Goal: Information Seeking & Learning: Learn about a topic

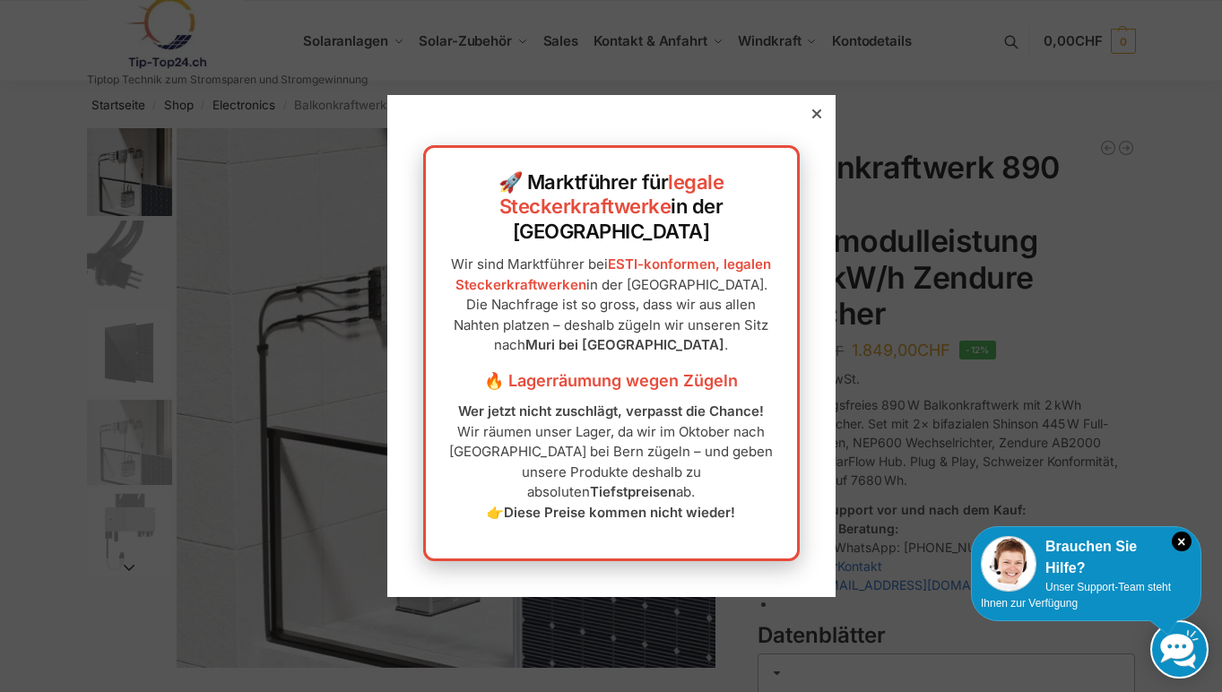
click at [624, 458] on p "Wer jetzt nicht zuschlägt, verpasst die Chance! Wir räumen unser Lager, da wir …" at bounding box center [611, 462] width 335 height 121
click at [817, 118] on icon at bounding box center [815, 113] width 9 height 9
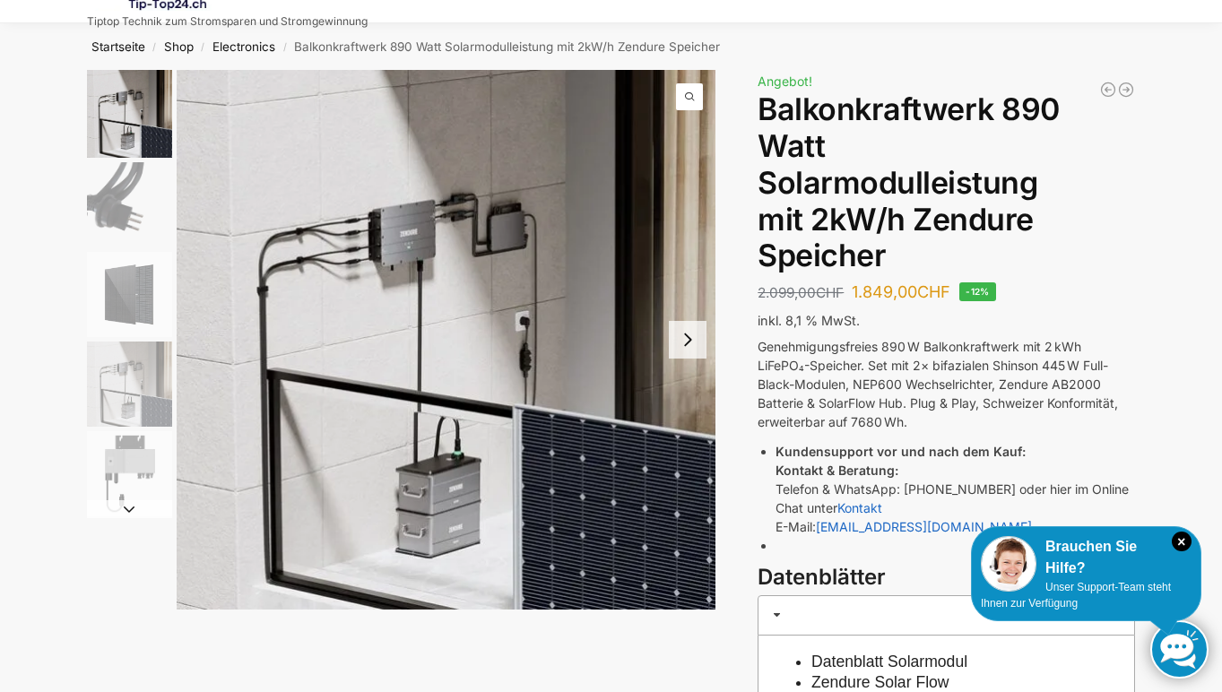
scroll to position [80, 0]
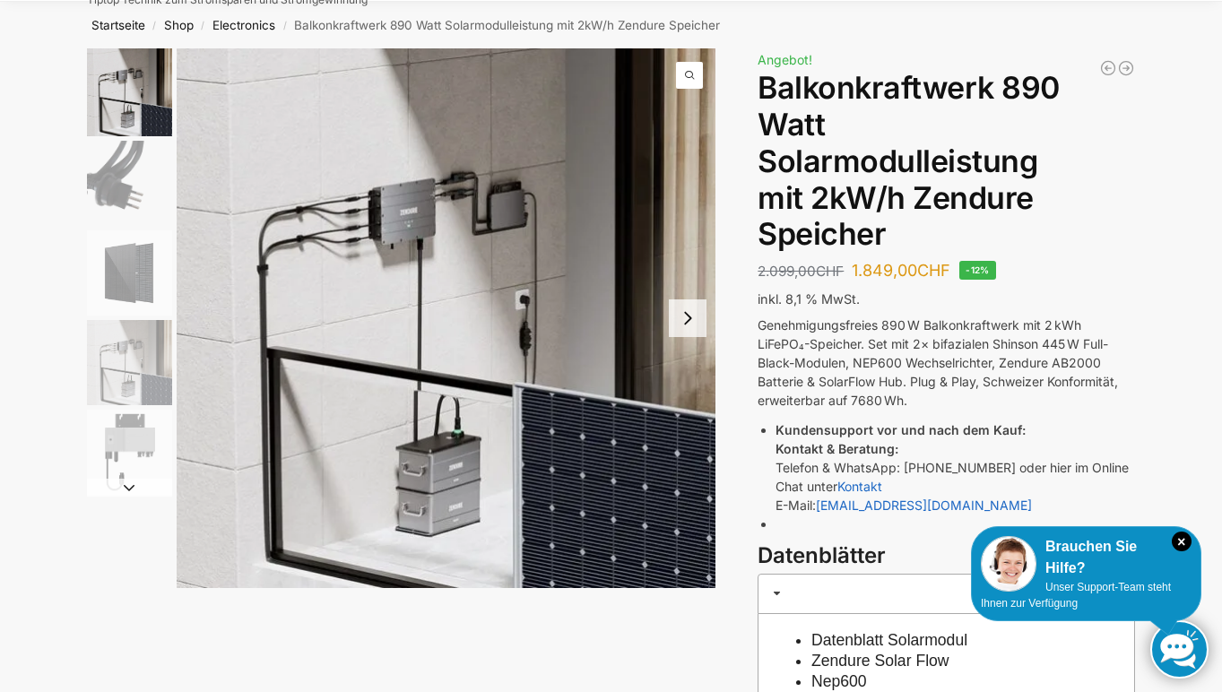
click at [689, 323] on button "Next slide" at bounding box center [688, 318] width 38 height 38
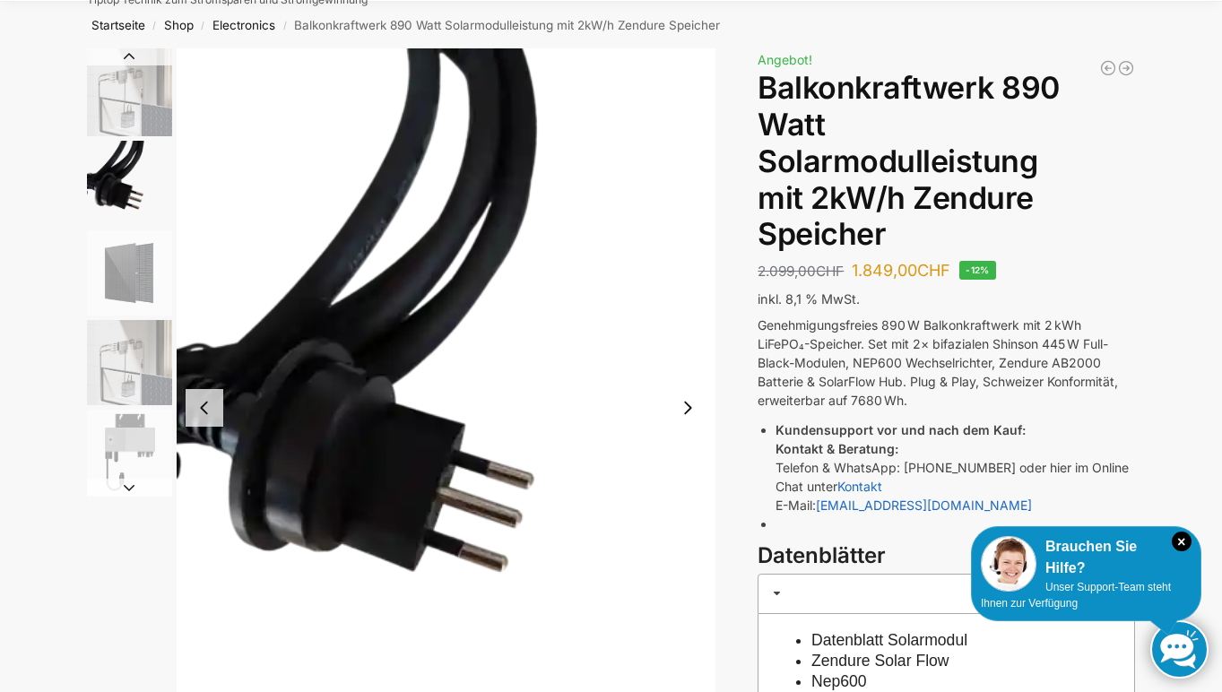
click at [688, 404] on button "Next slide" at bounding box center [688, 408] width 38 height 38
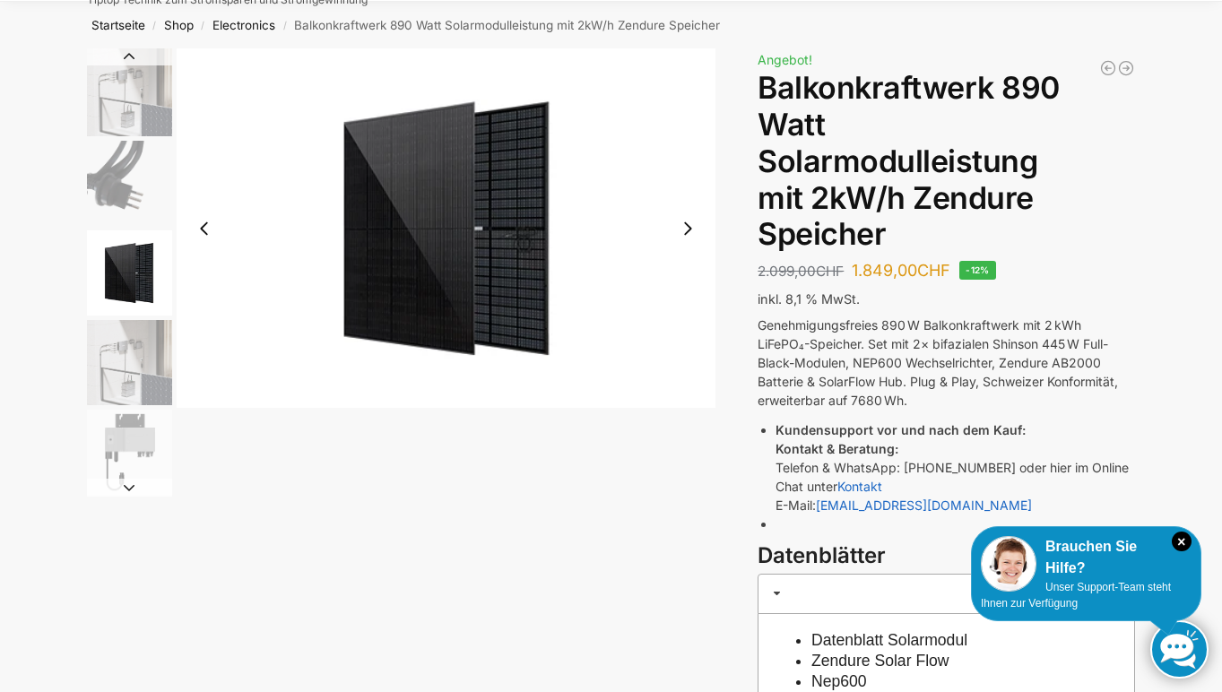
click at [692, 230] on button "Next slide" at bounding box center [688, 229] width 38 height 38
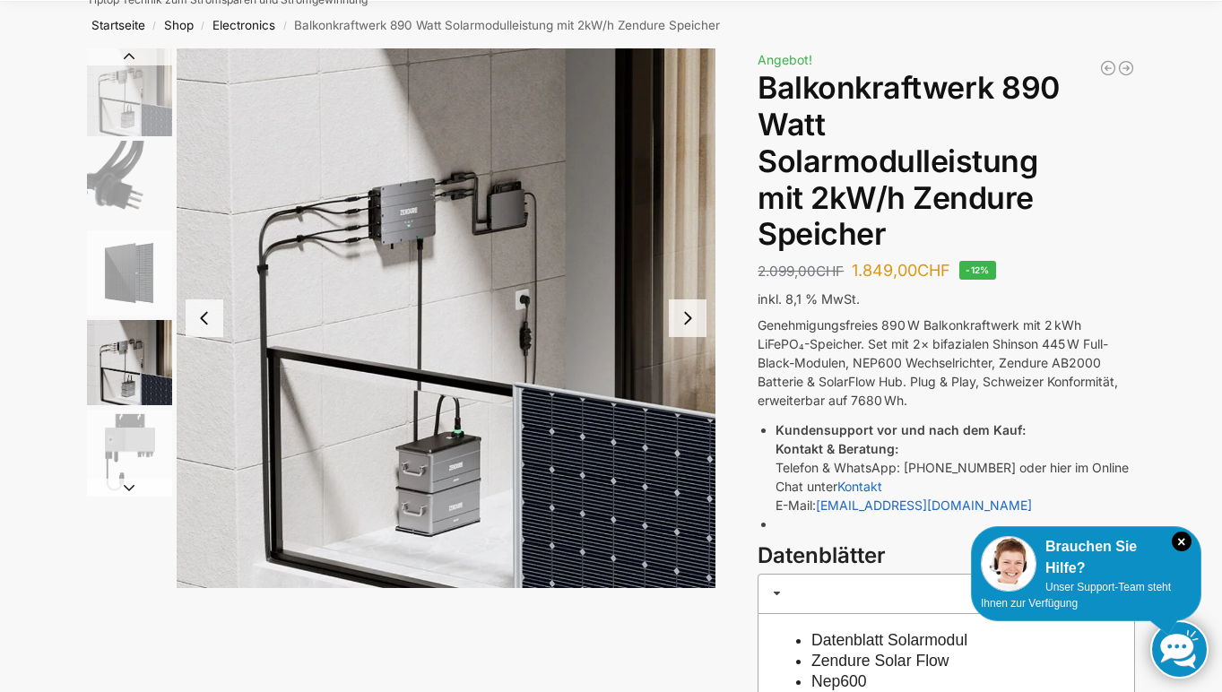
click at [693, 323] on button "Next slide" at bounding box center [688, 318] width 38 height 38
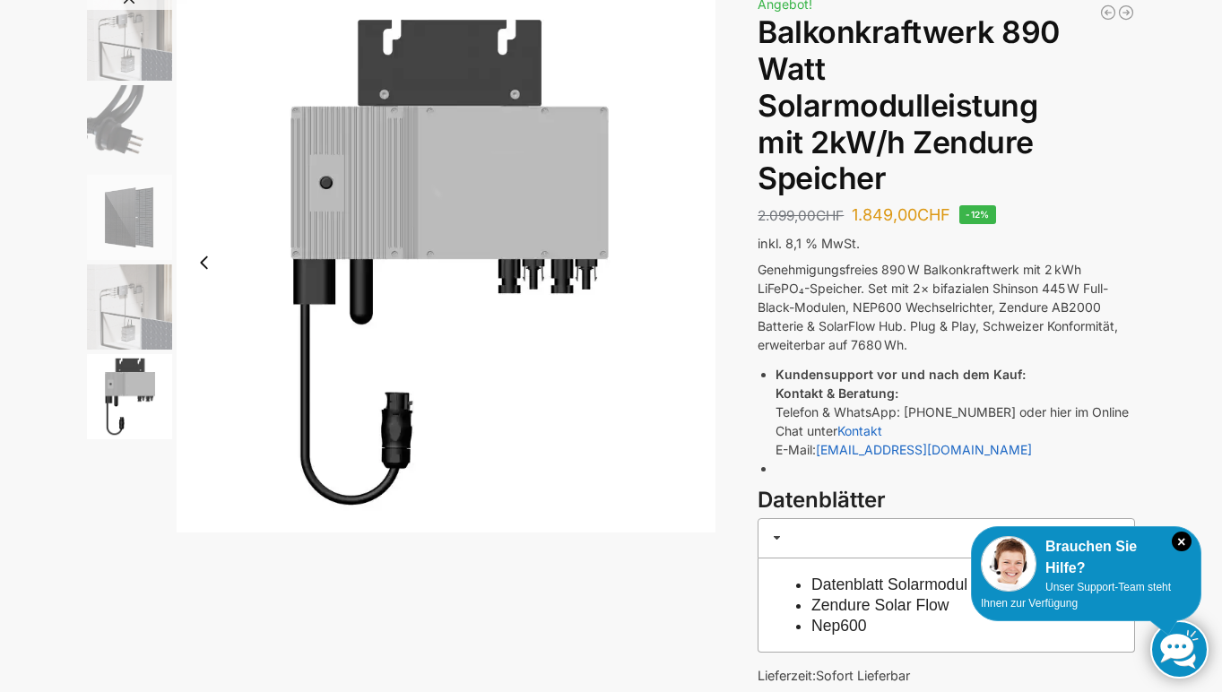
scroll to position [0, 0]
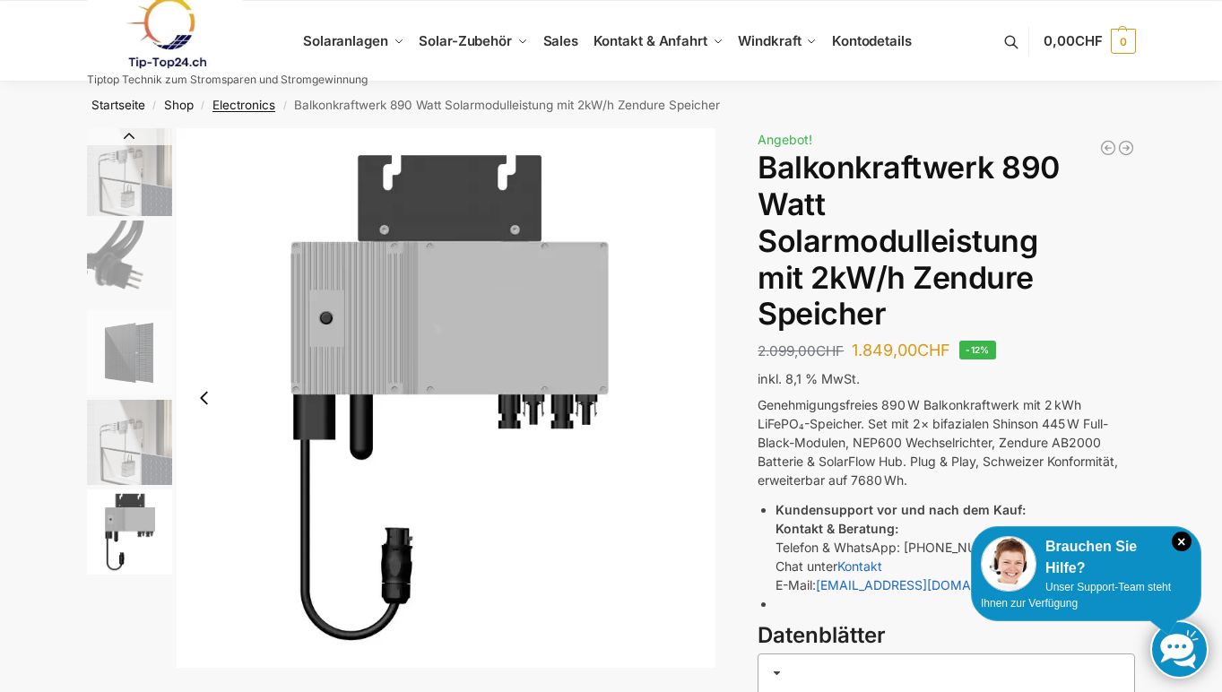
click at [229, 107] on link "Electronics" at bounding box center [243, 105] width 63 height 14
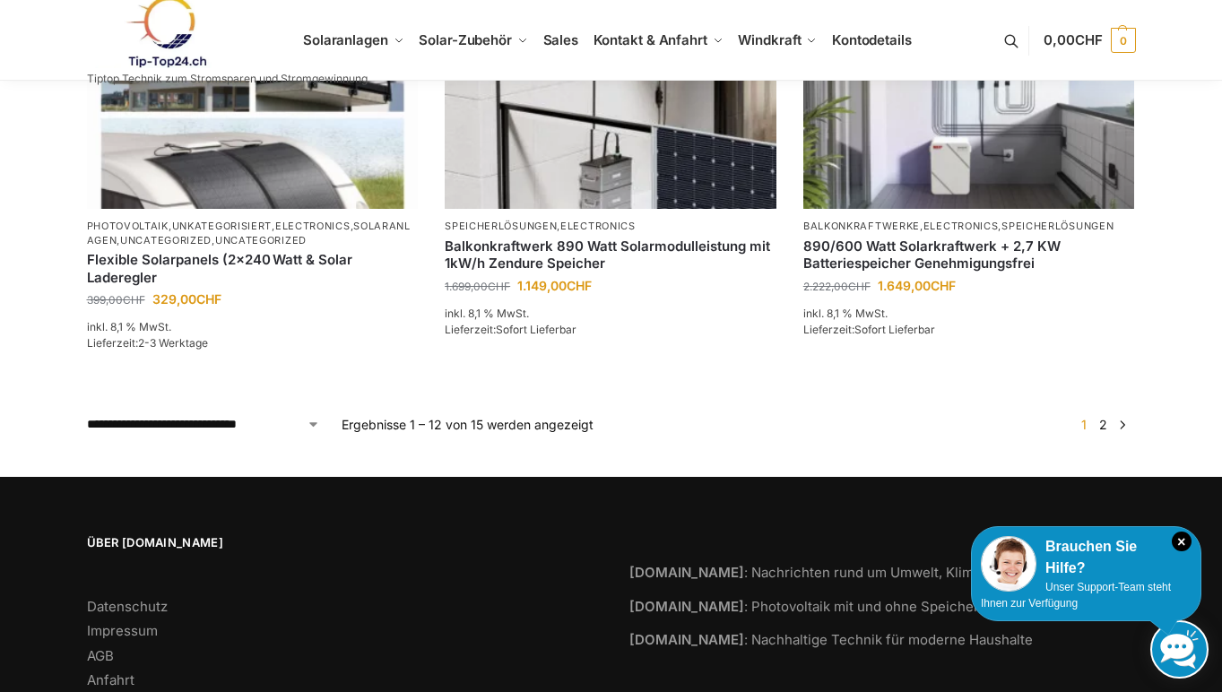
scroll to position [1713, 0]
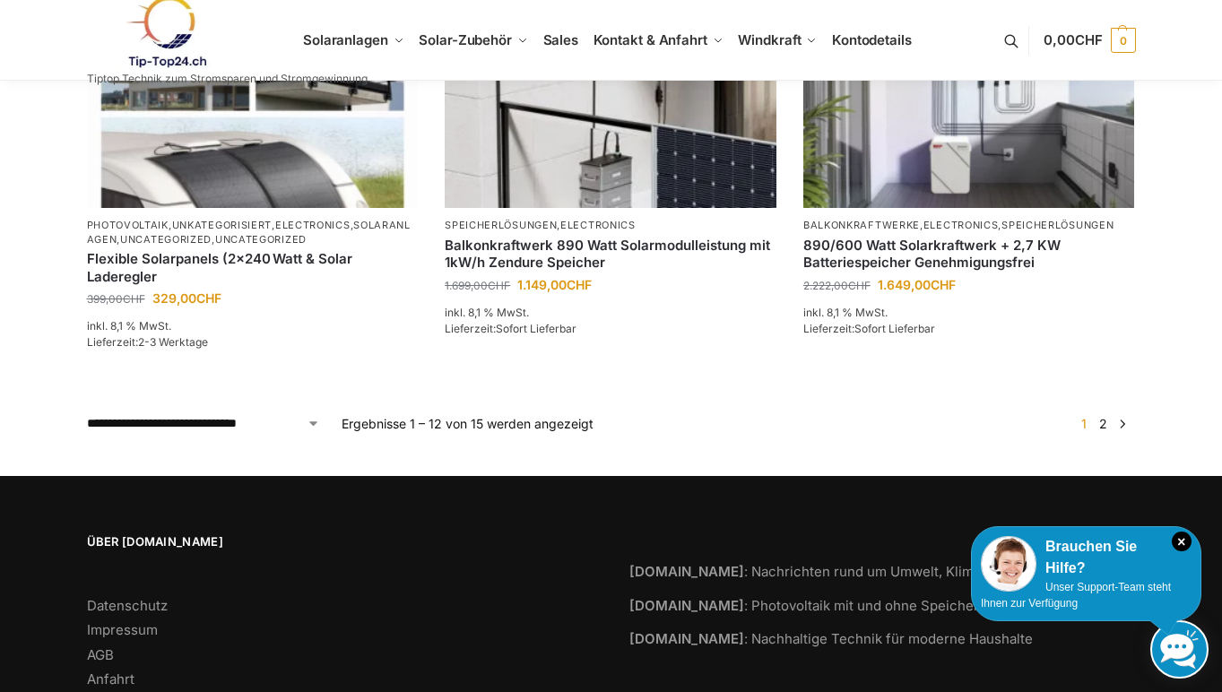
click at [1103, 423] on link "2" at bounding box center [1102, 423] width 17 height 15
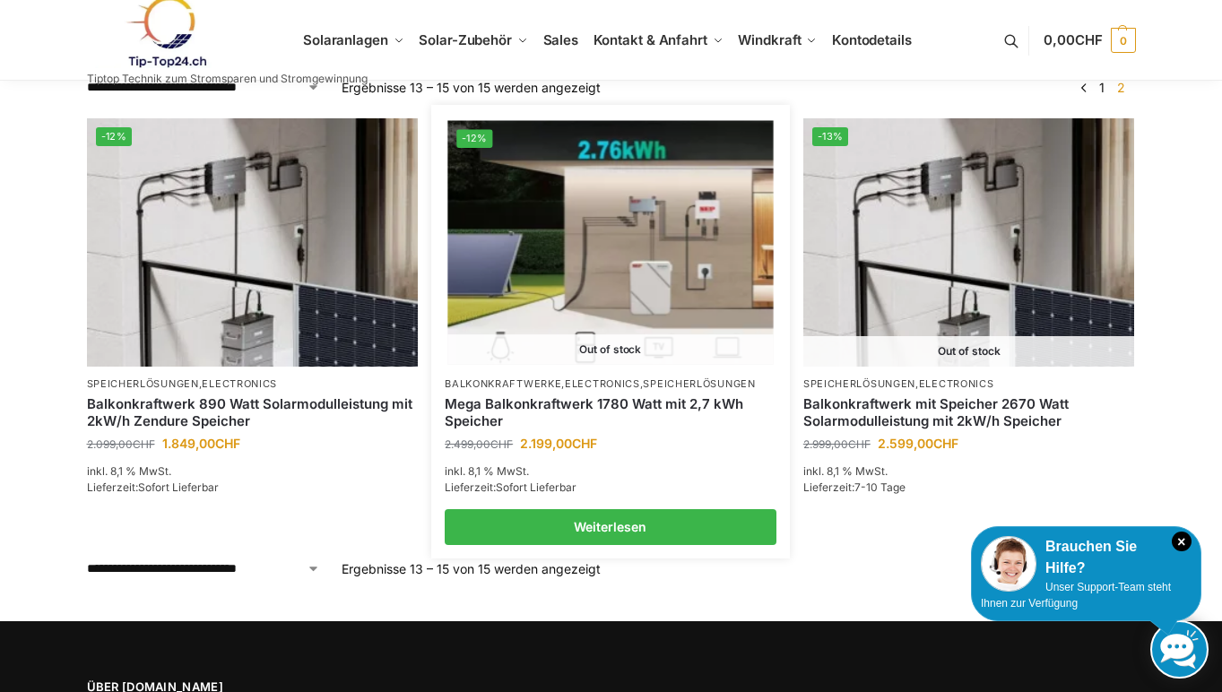
scroll to position [281, 0]
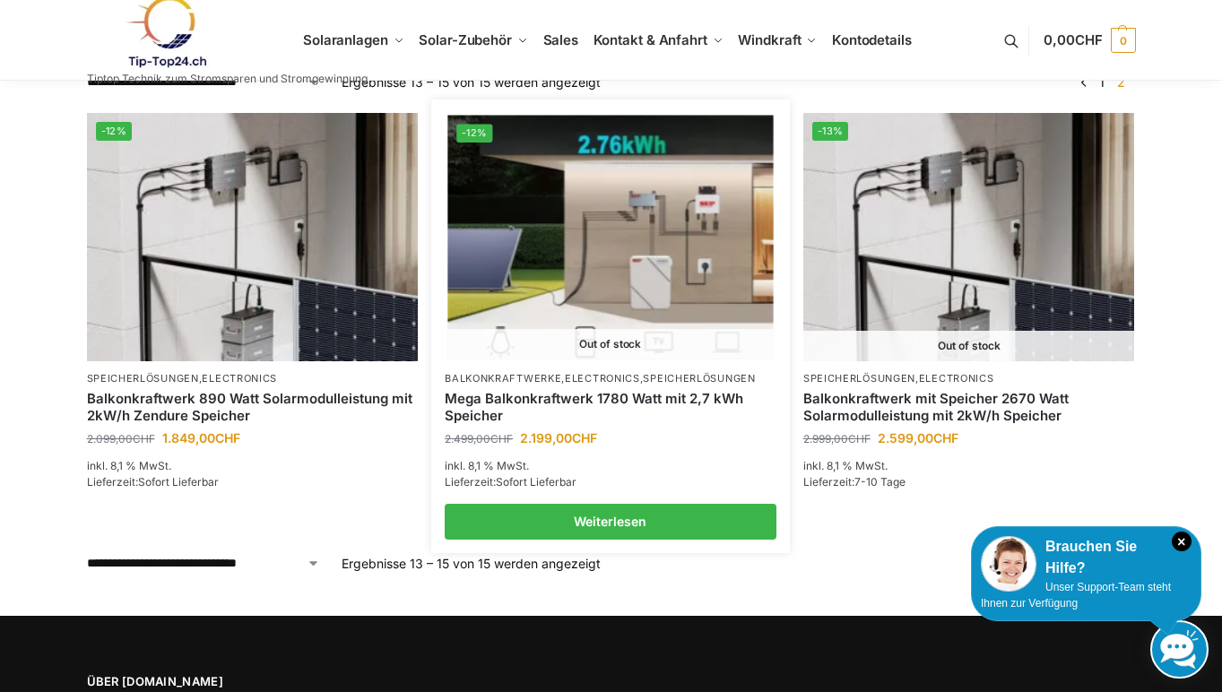
click at [626, 228] on img at bounding box center [609, 238] width 325 height 244
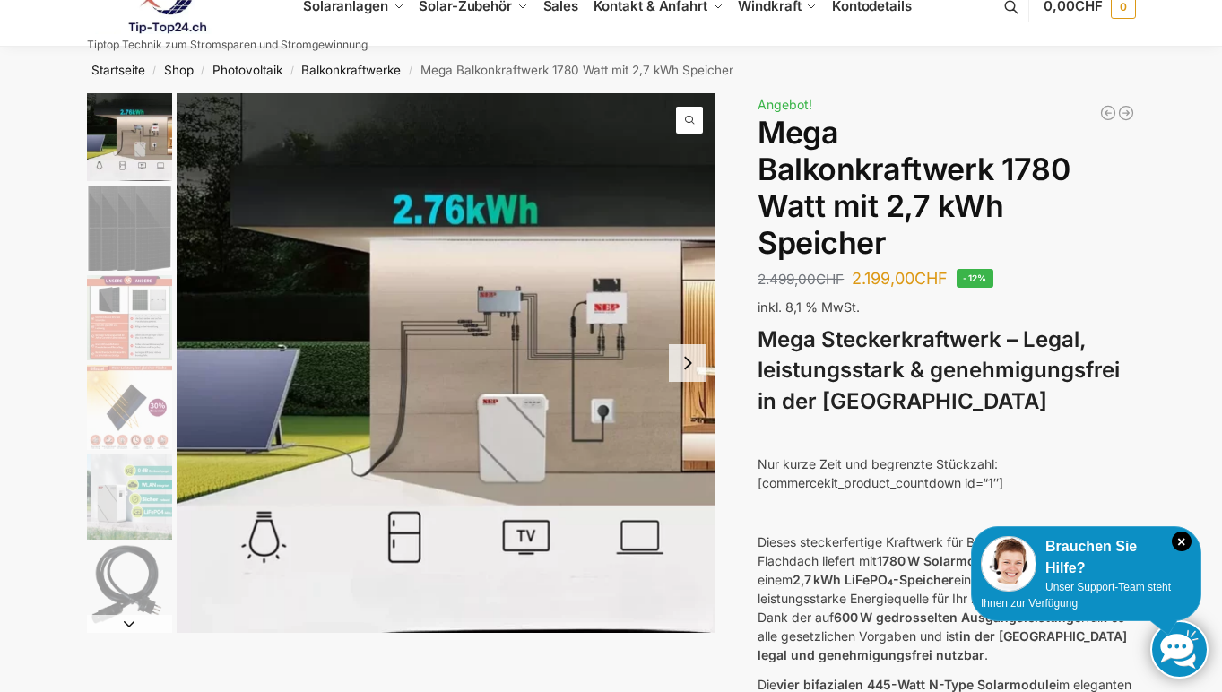
scroll to position [36, 0]
click at [691, 370] on button "Next slide" at bounding box center [688, 362] width 38 height 38
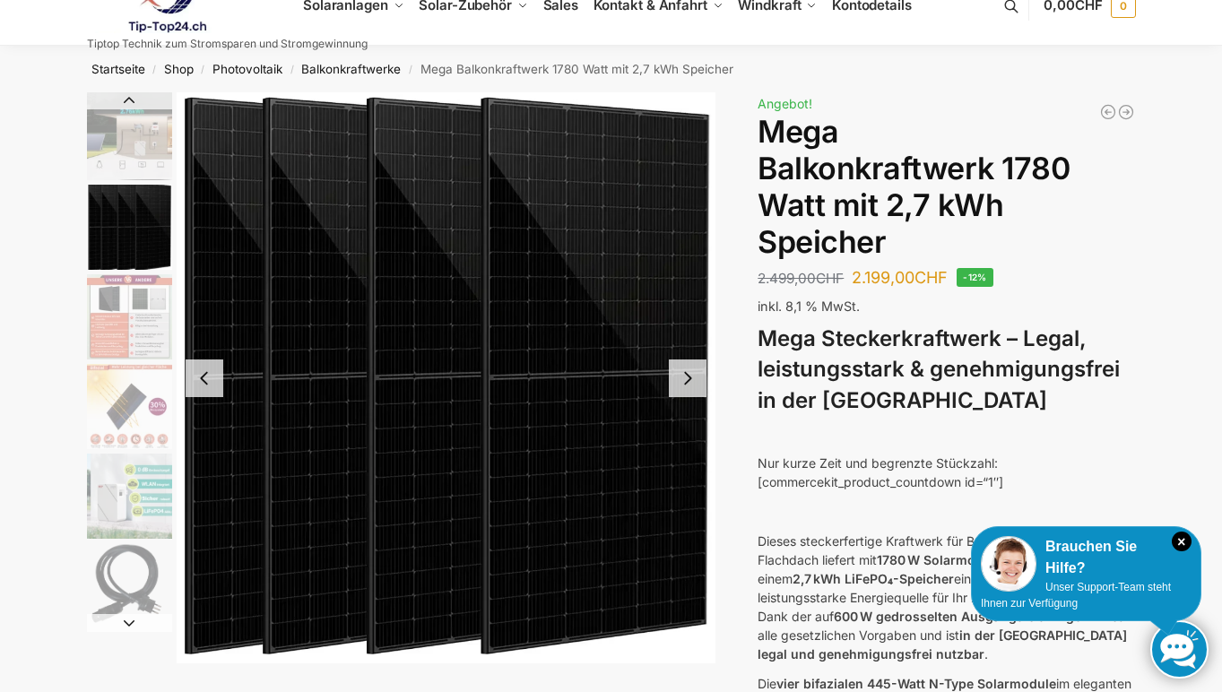
click at [683, 385] on button "Next slide" at bounding box center [688, 378] width 38 height 38
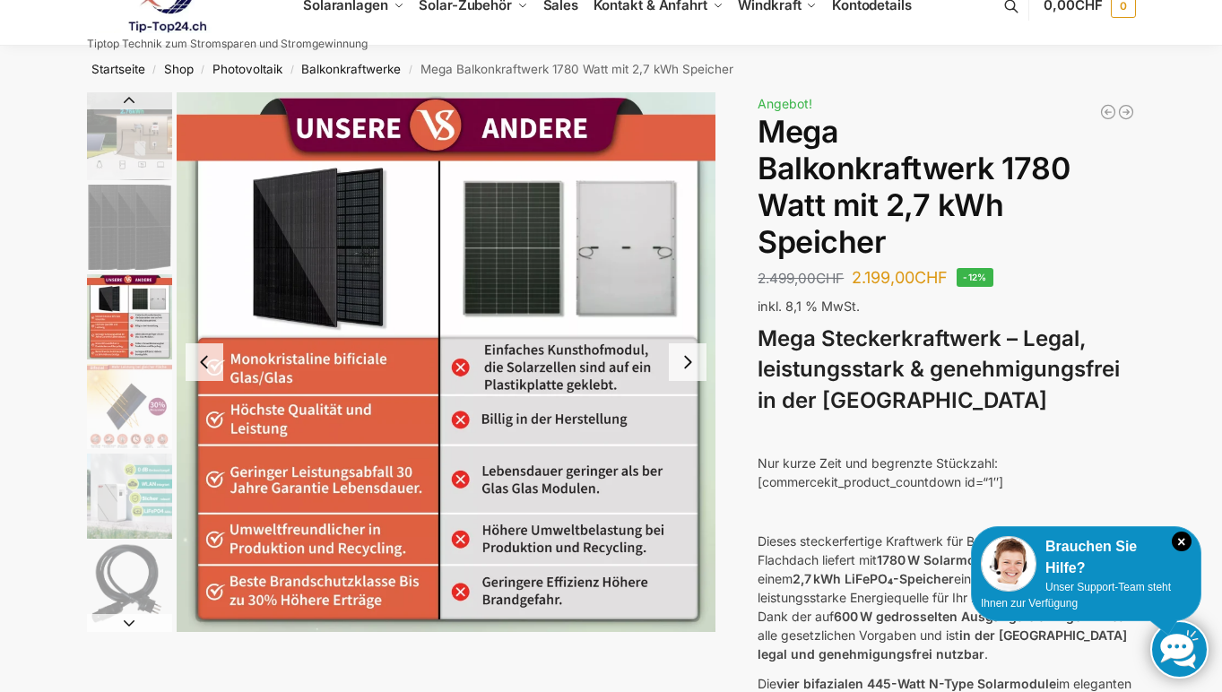
click at [690, 365] on button "Next slide" at bounding box center [688, 362] width 38 height 38
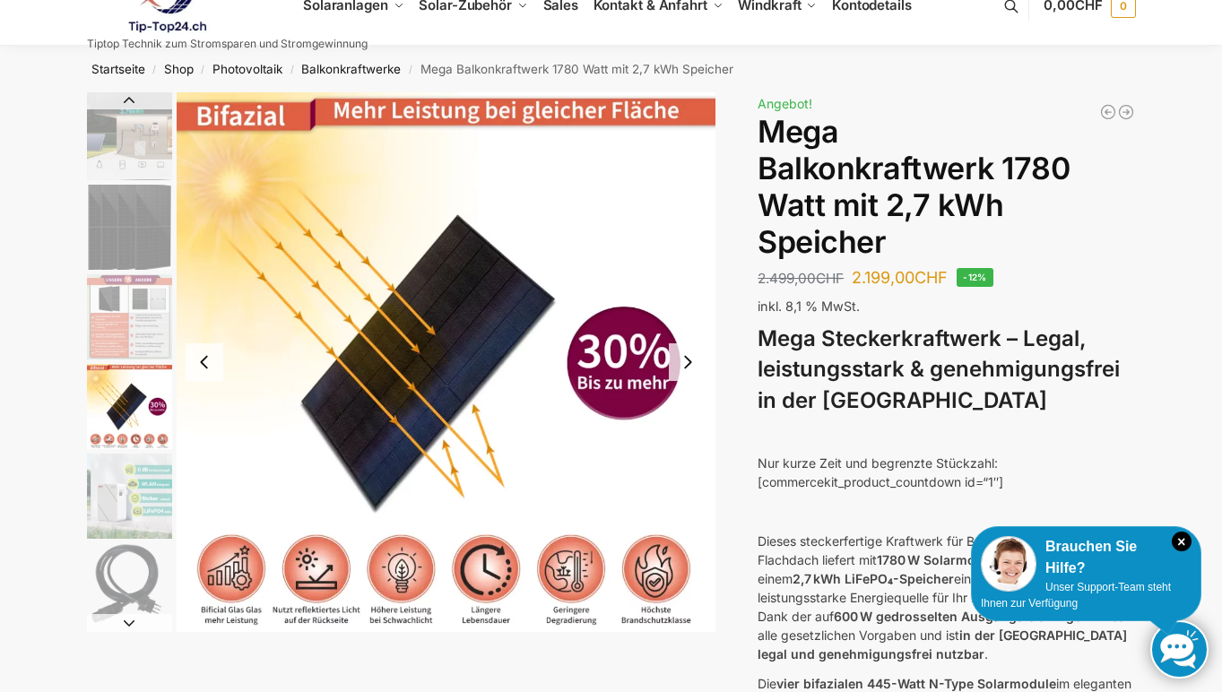
click at [690, 365] on button "Next slide" at bounding box center [688, 362] width 38 height 38
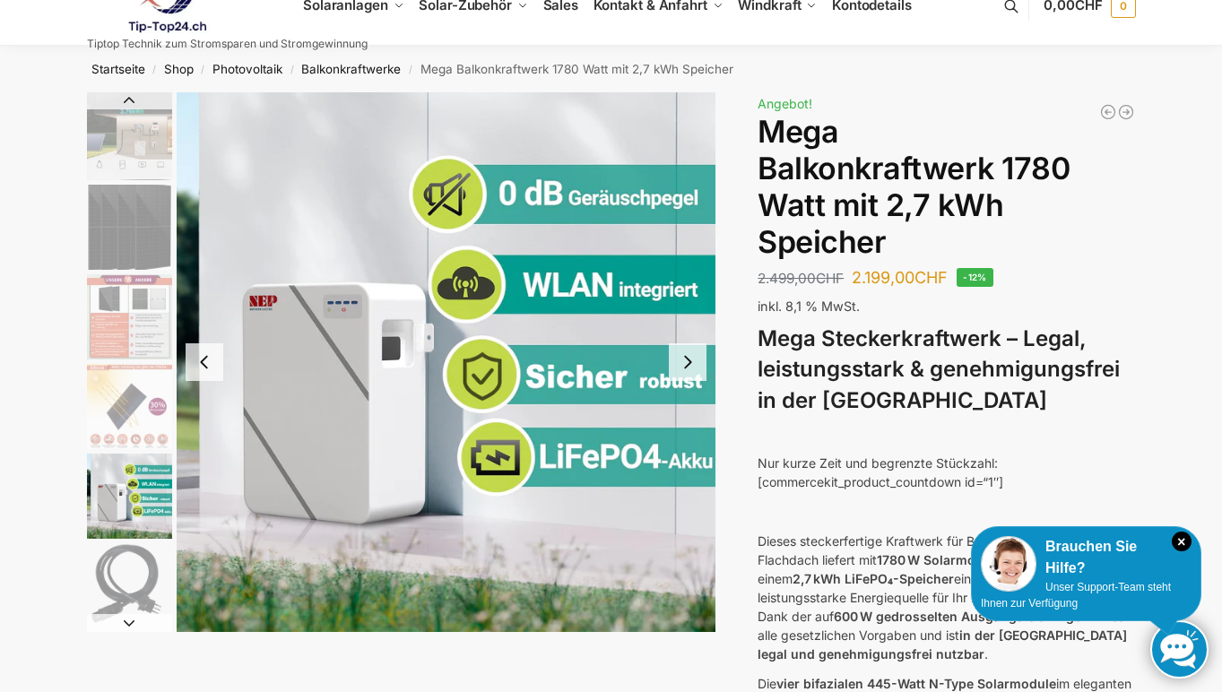
click at [690, 365] on button "Next slide" at bounding box center [688, 362] width 38 height 38
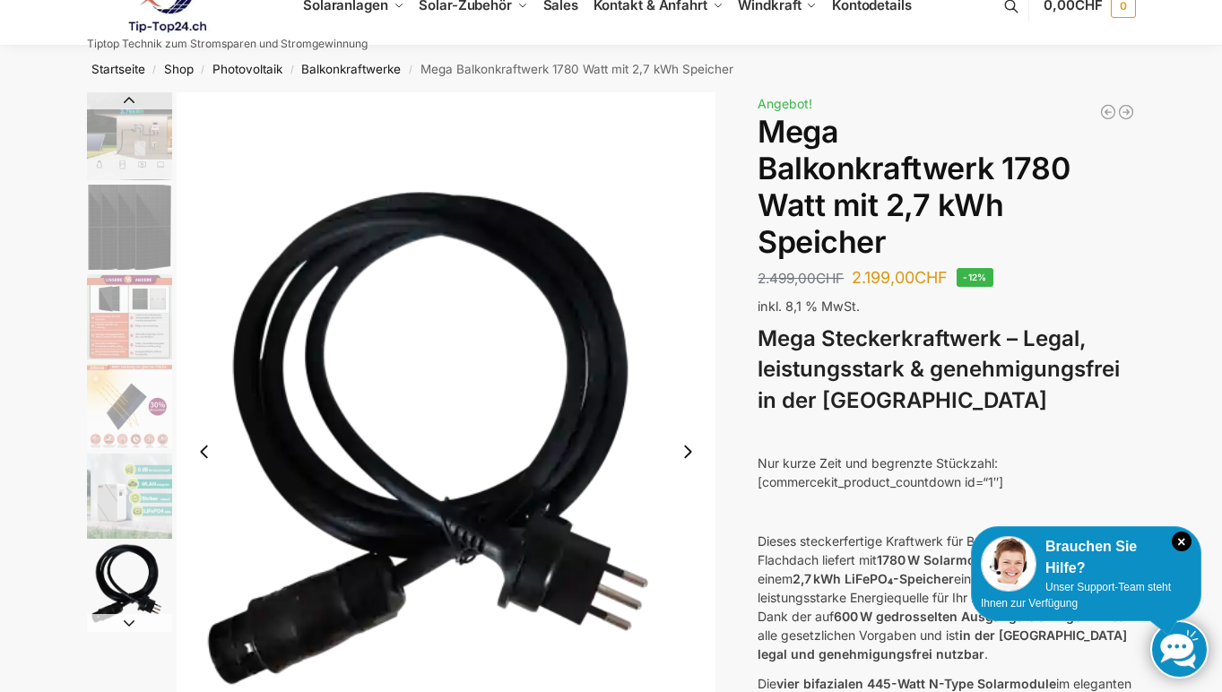
click at [694, 450] on button "Next slide" at bounding box center [688, 452] width 38 height 38
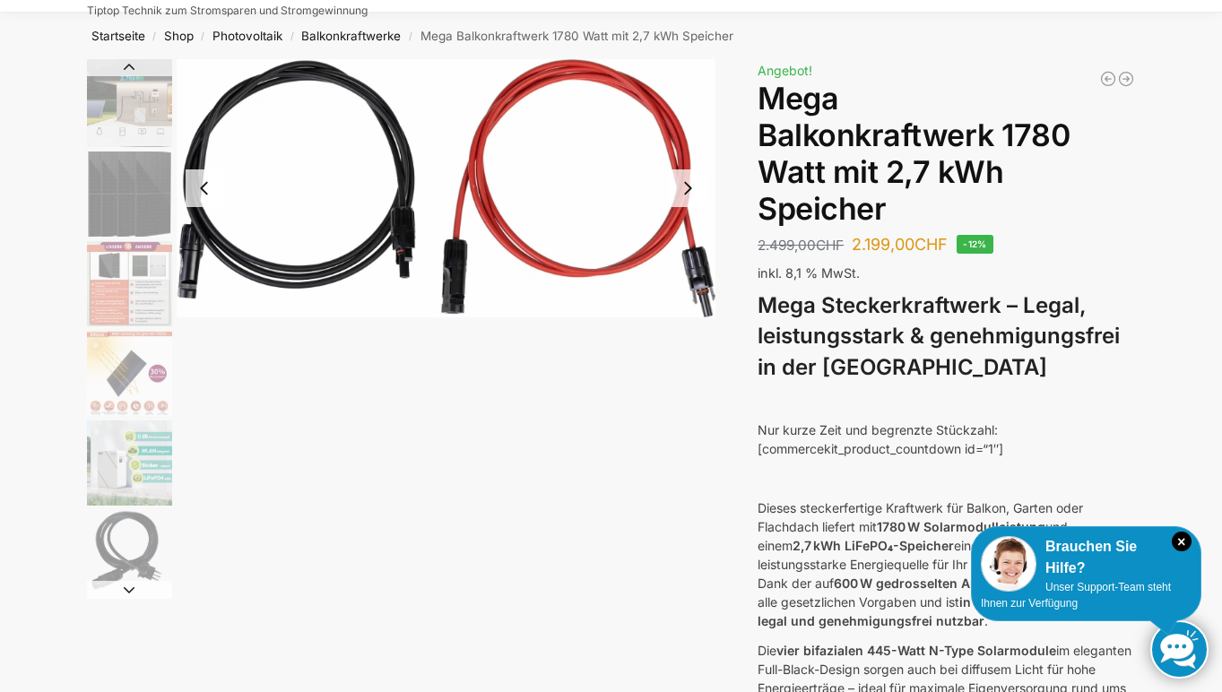
scroll to position [74, 0]
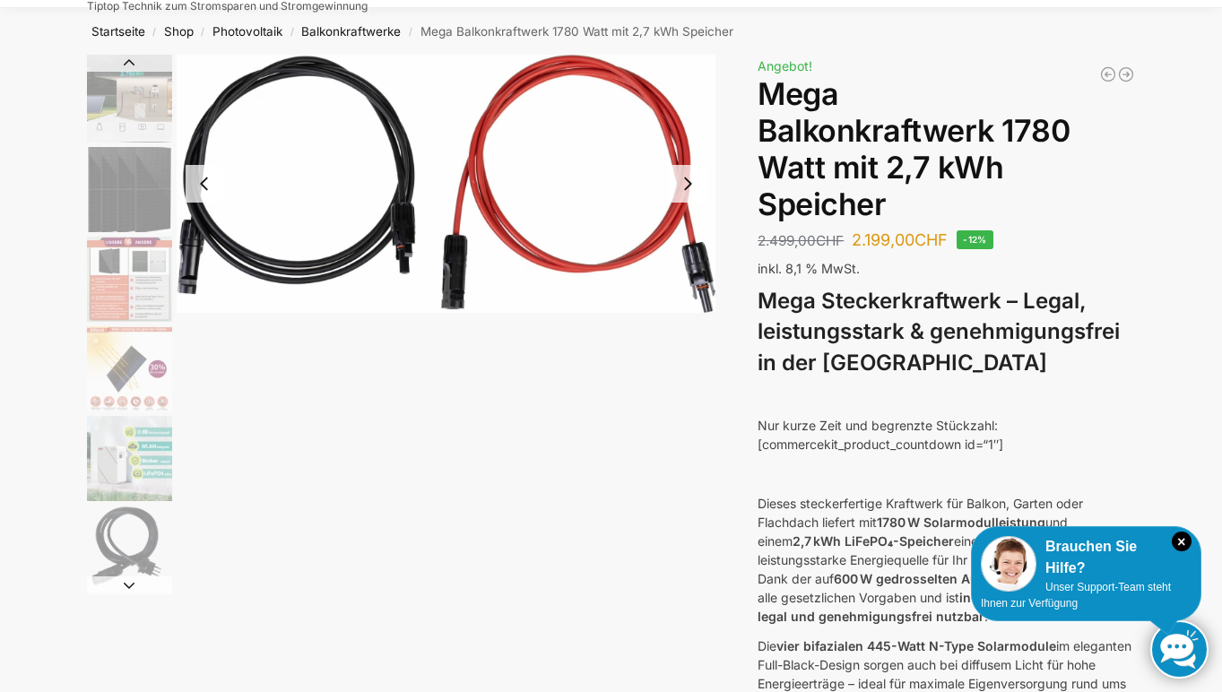
click at [695, 189] on button "Next slide" at bounding box center [688, 184] width 38 height 38
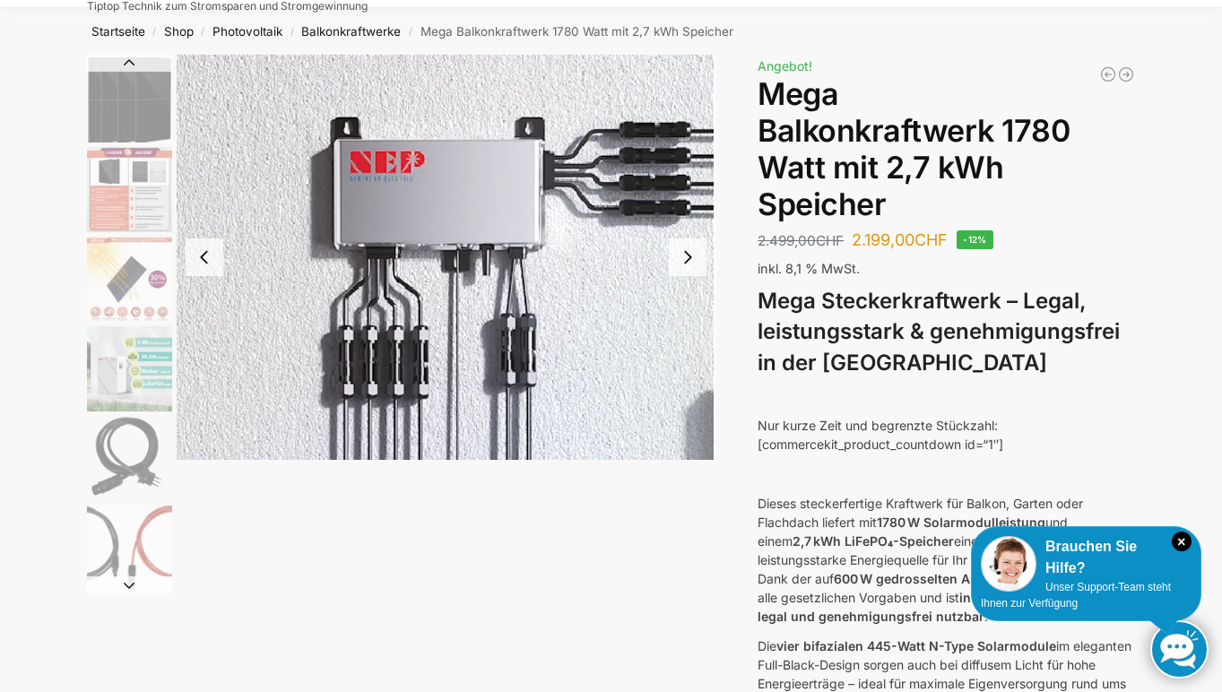
click at [692, 256] on button "Next slide" at bounding box center [688, 257] width 38 height 38
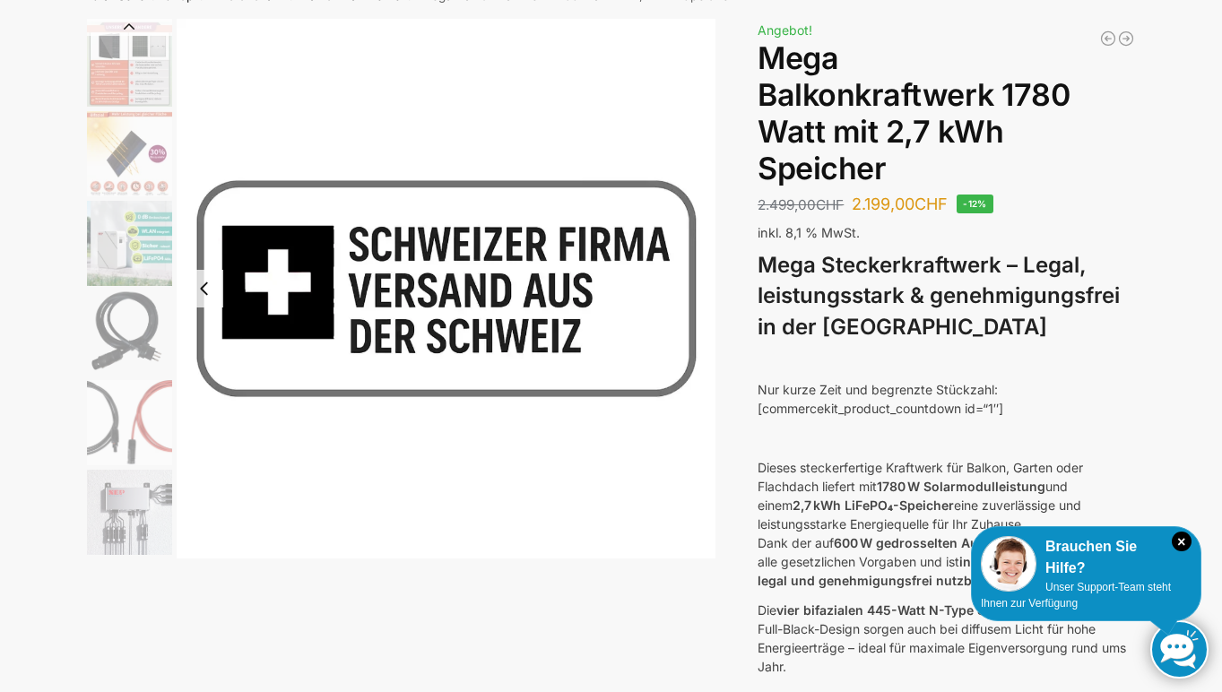
scroll to position [0, 0]
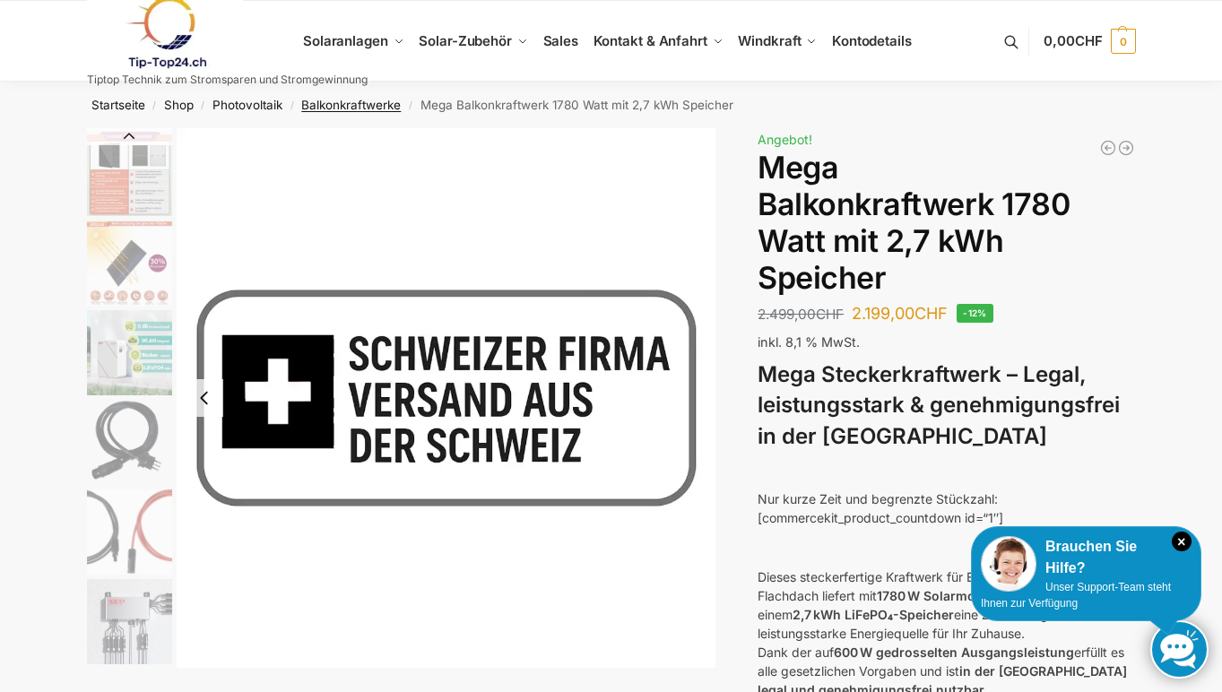
click at [362, 101] on link "Balkonkraftwerke" at bounding box center [350, 105] width 99 height 14
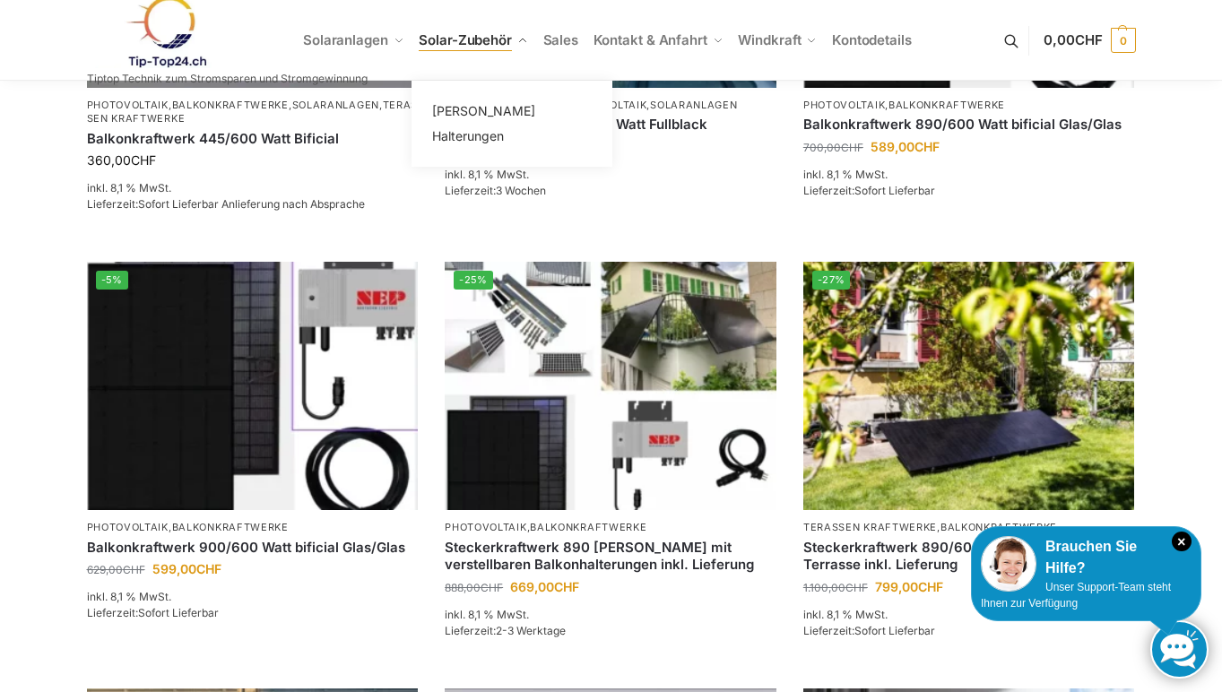
scroll to position [220, 0]
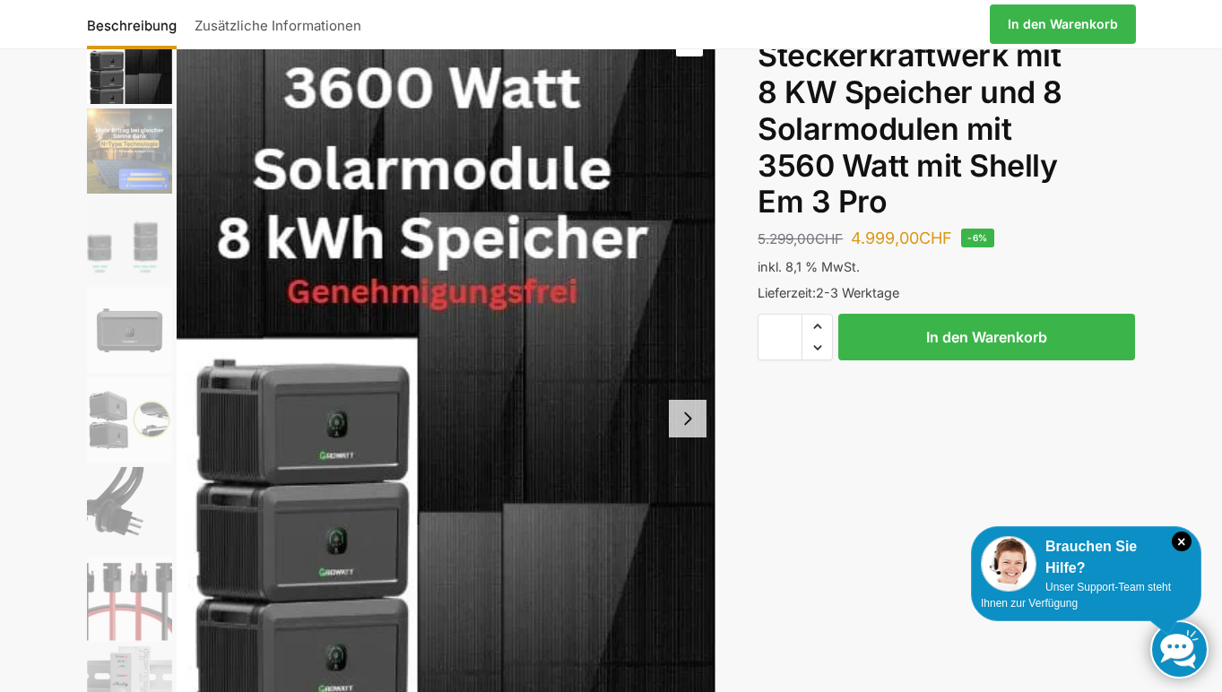
scroll to position [147, 0]
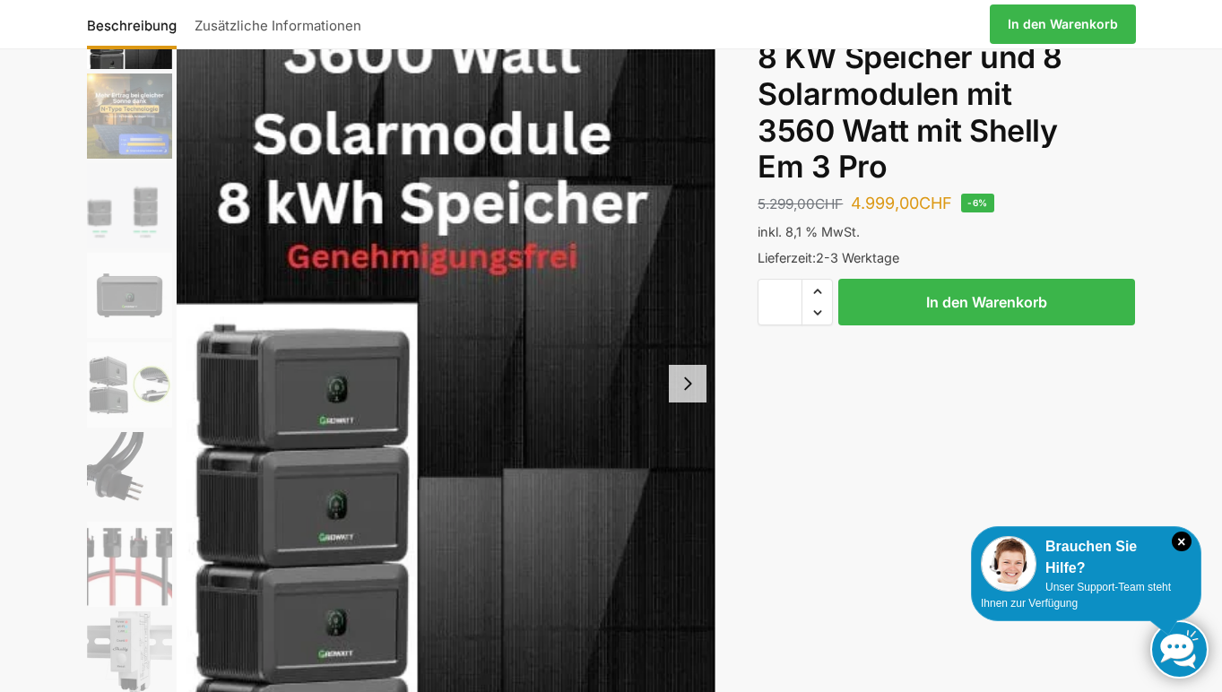
click at [692, 394] on button "Next slide" at bounding box center [688, 384] width 38 height 38
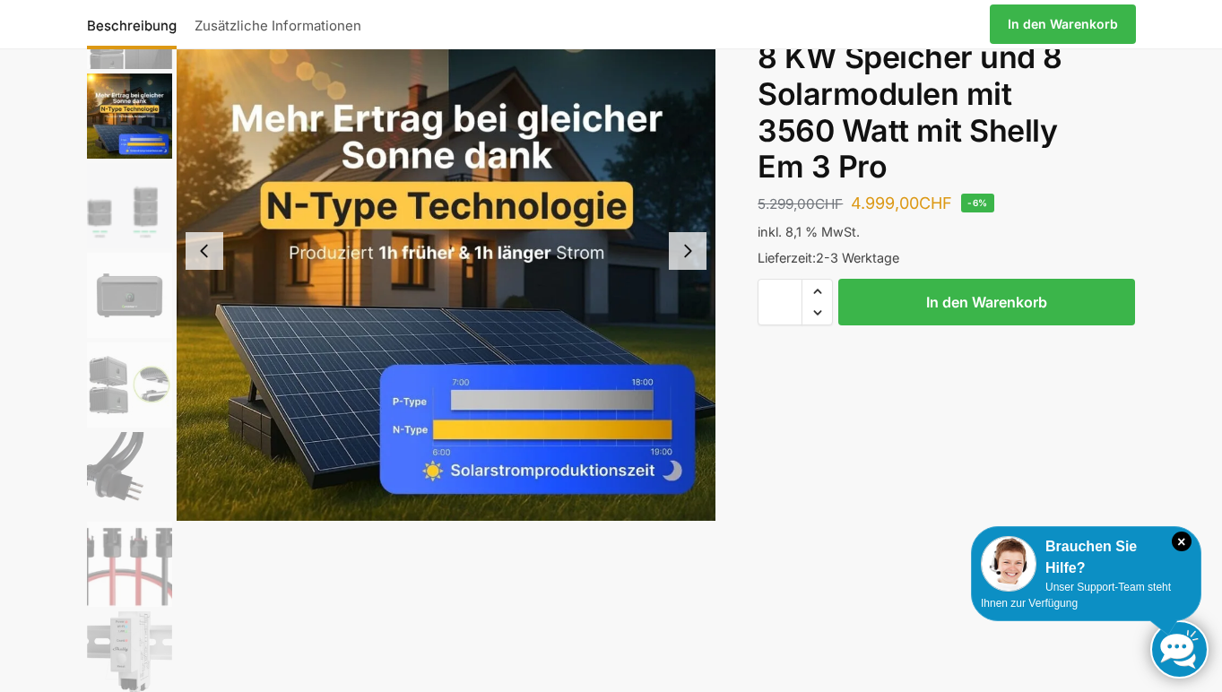
click at [694, 254] on button "Next slide" at bounding box center [688, 251] width 38 height 38
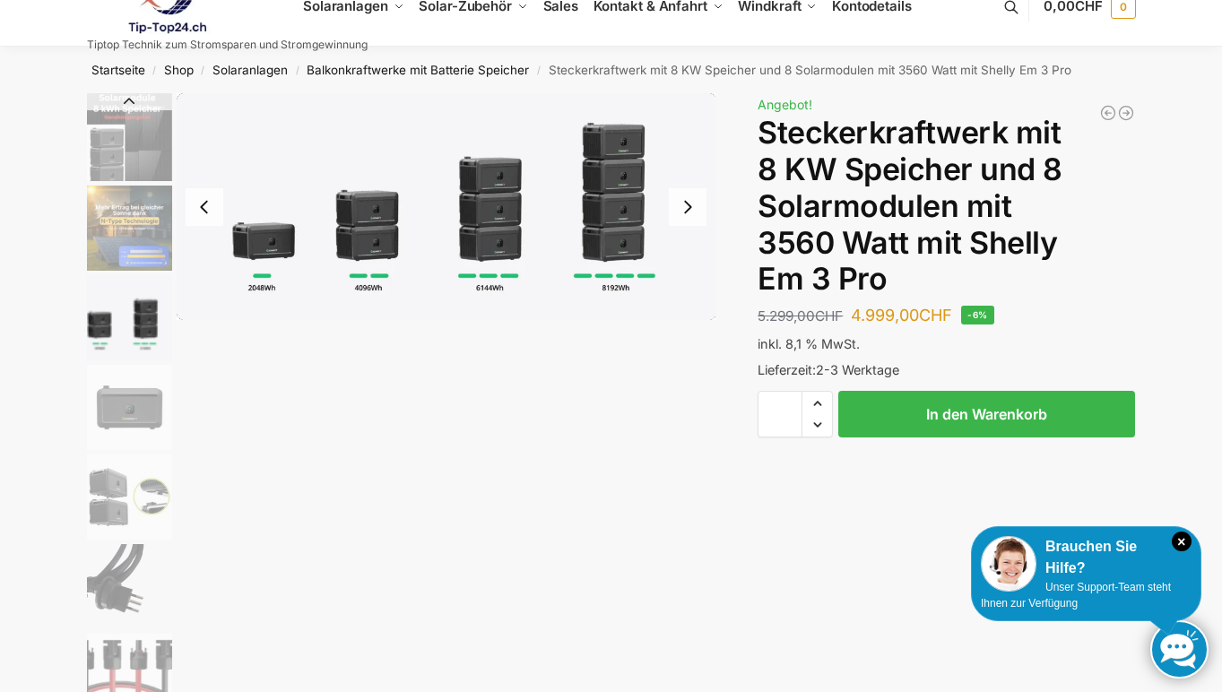
scroll to position [13, 0]
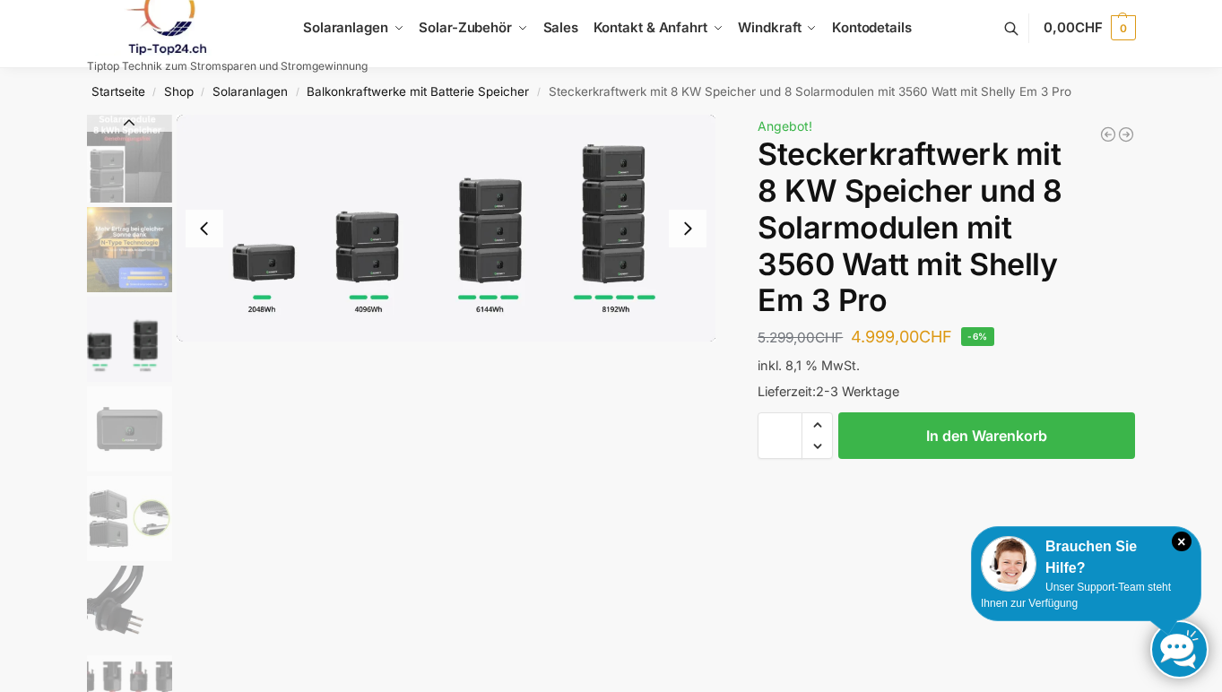
click at [688, 235] on button "Next slide" at bounding box center [688, 229] width 38 height 38
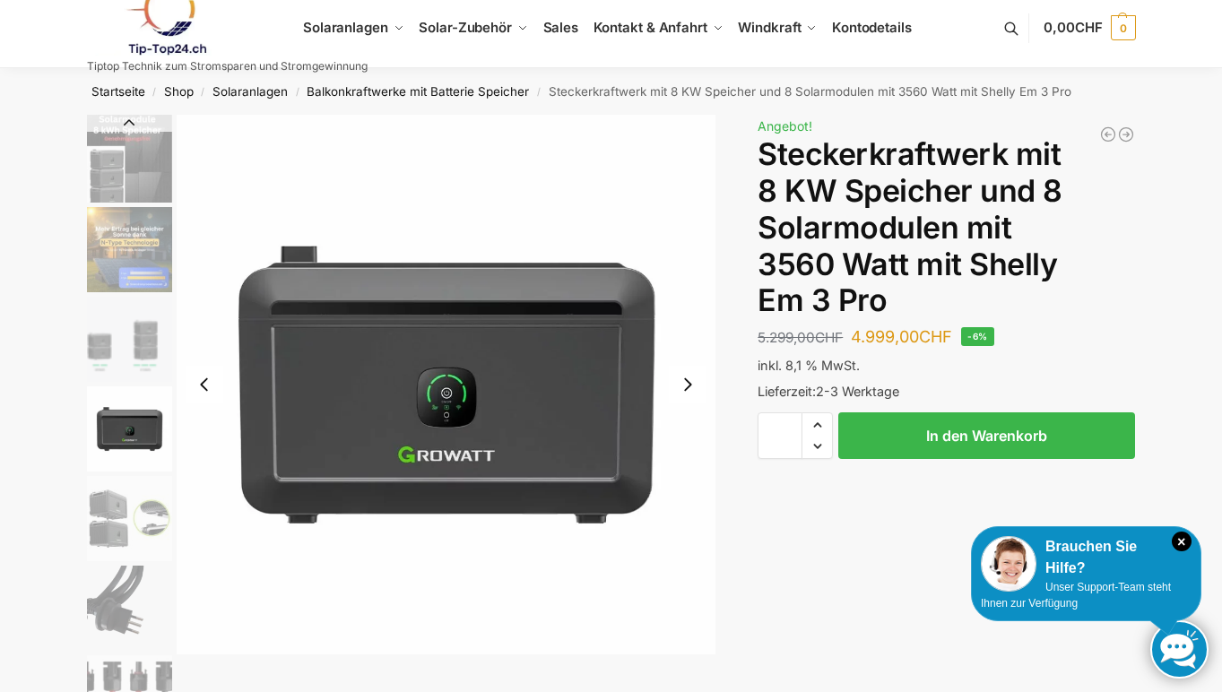
click at [688, 386] on button "Next slide" at bounding box center [688, 385] width 38 height 38
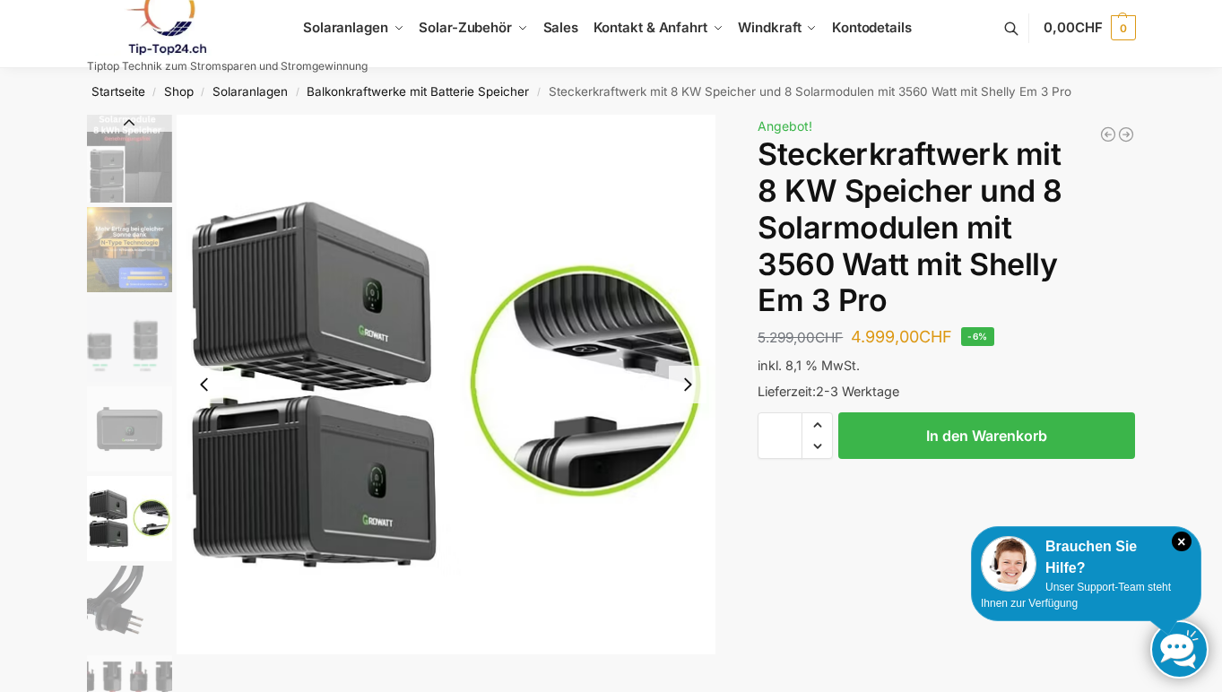
click at [692, 378] on button "Next slide" at bounding box center [688, 385] width 38 height 38
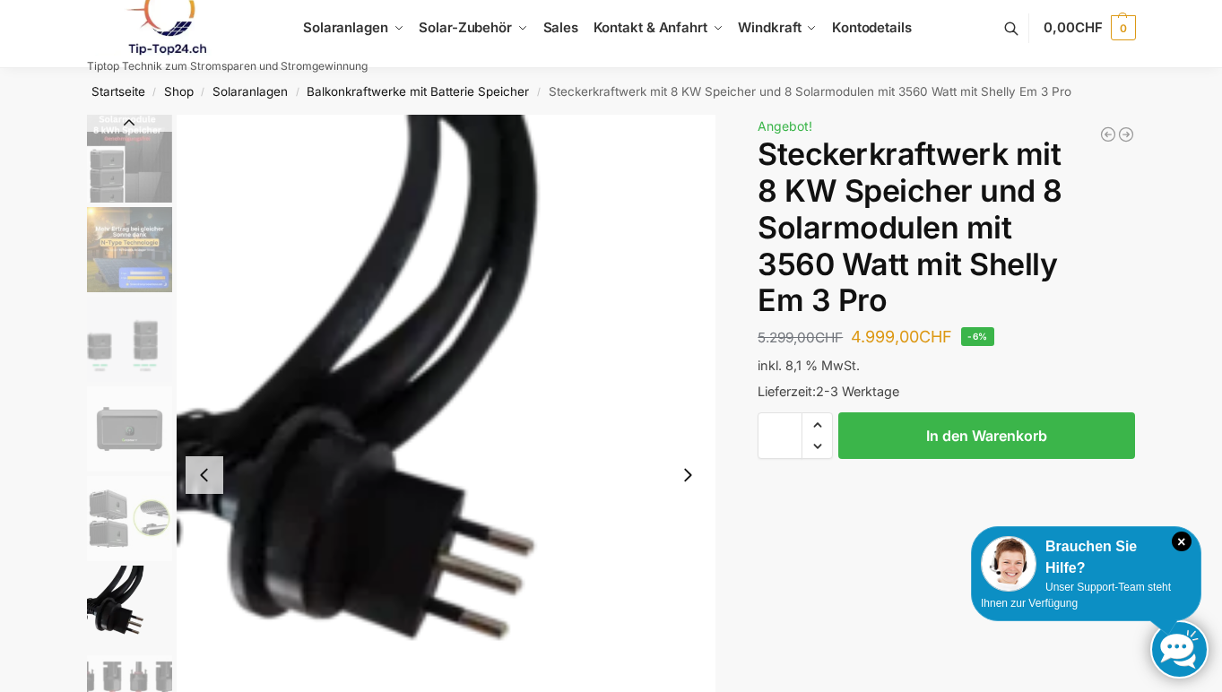
click at [682, 471] on button "Next slide" at bounding box center [688, 475] width 38 height 38
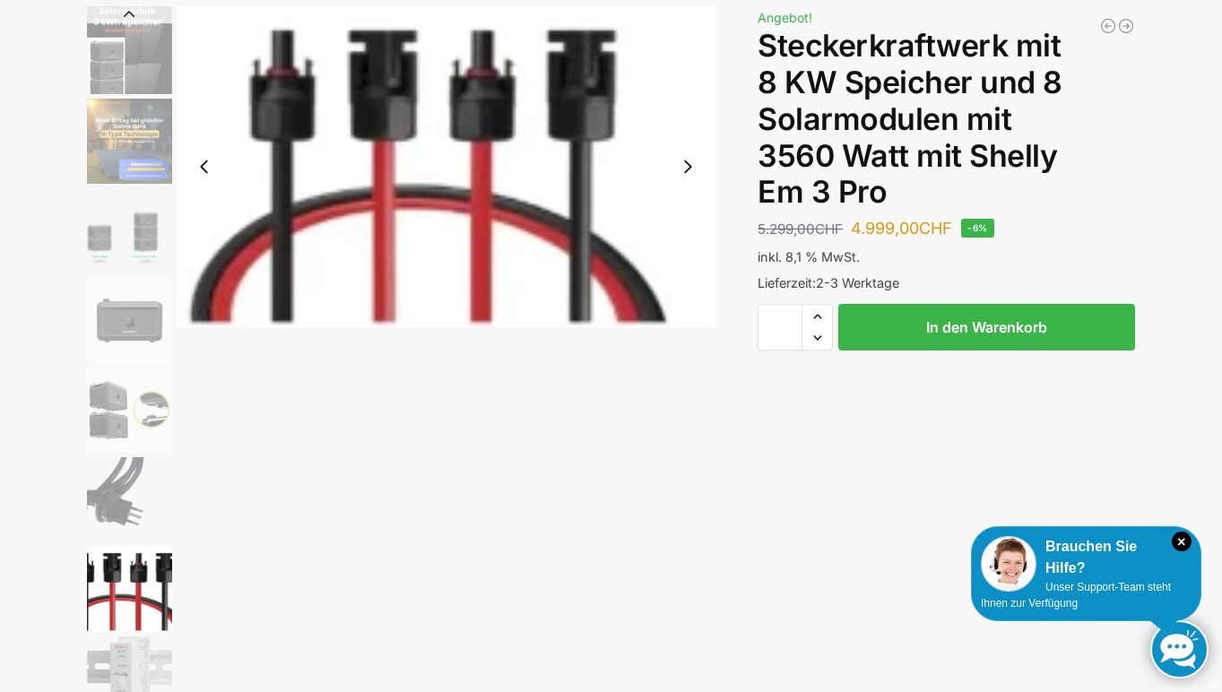
scroll to position [128, 0]
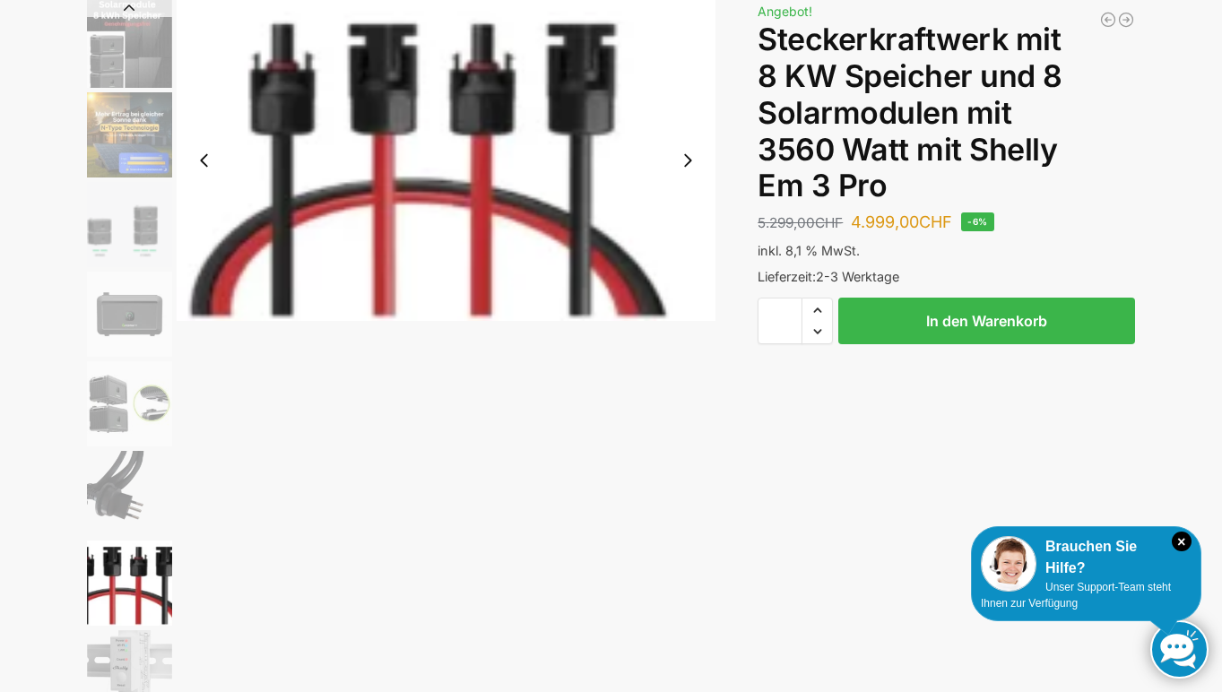
click at [689, 169] on button "Next slide" at bounding box center [688, 161] width 38 height 38
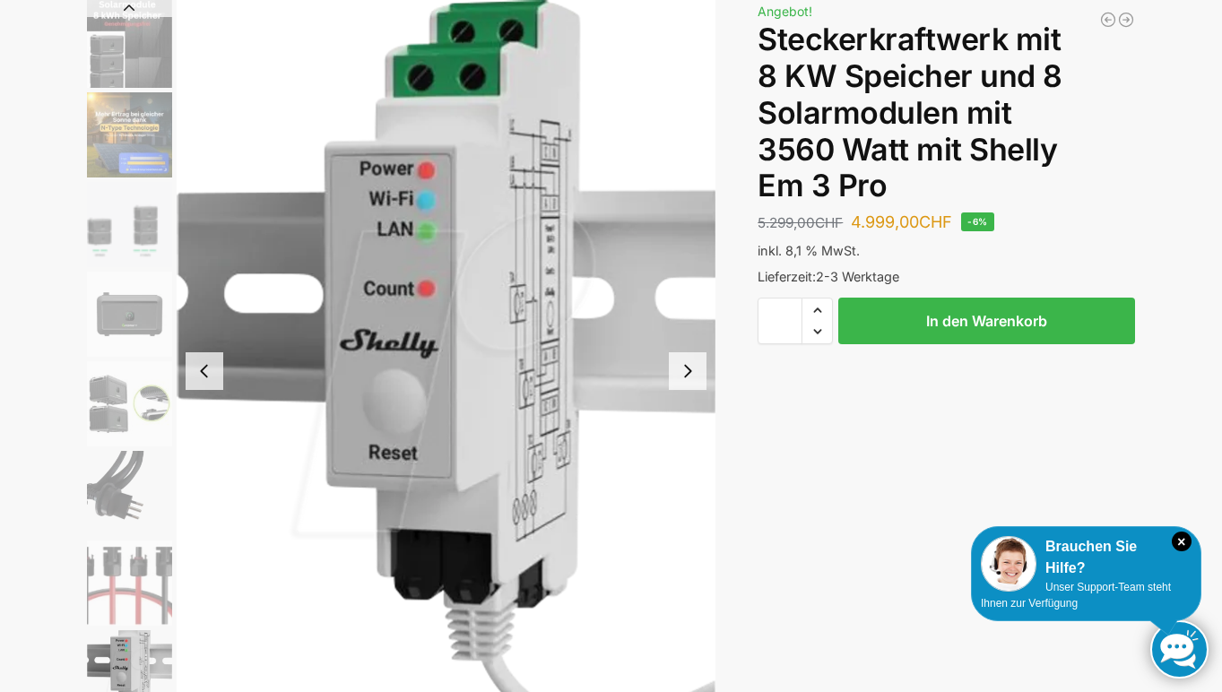
click at [691, 372] on button "Next slide" at bounding box center [688, 371] width 38 height 38
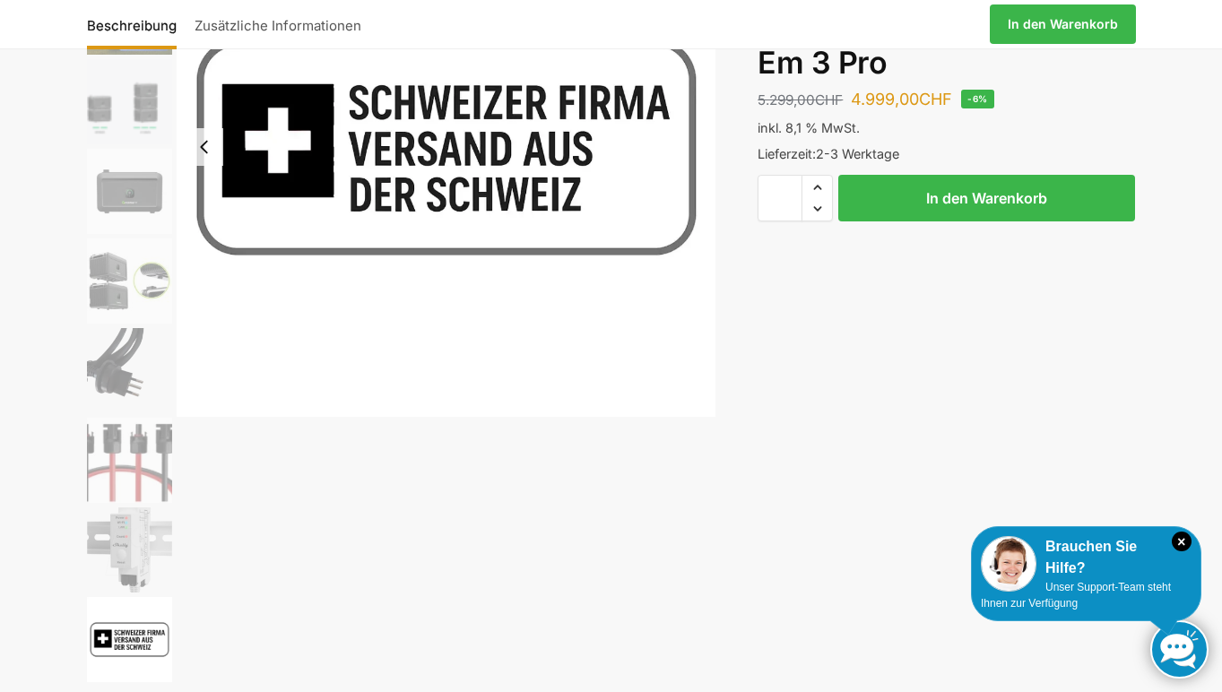
scroll to position [0, 0]
